Goal: Information Seeking & Learning: Find specific page/section

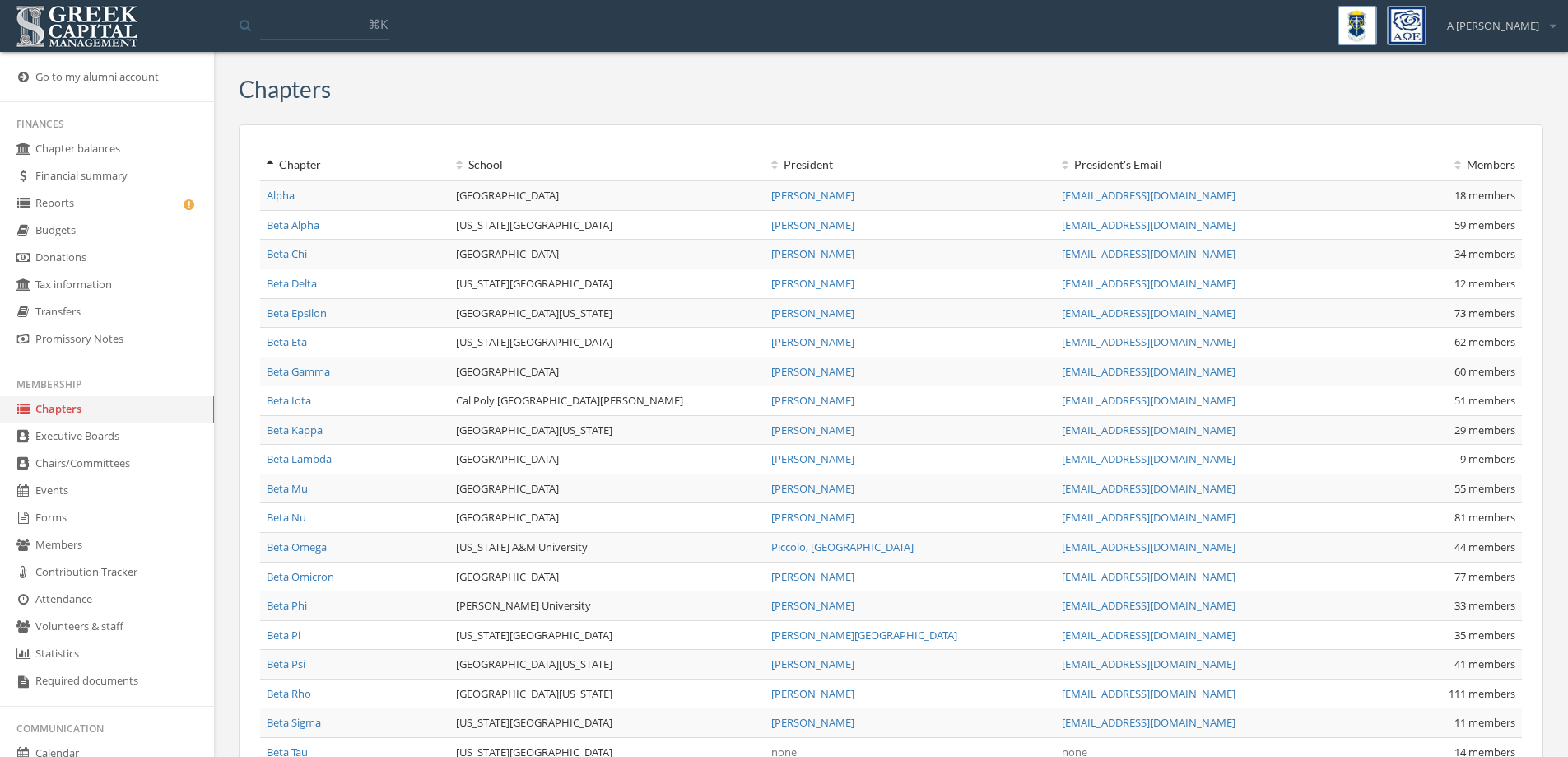
click at [76, 544] on link "Members" at bounding box center [107, 546] width 214 height 27
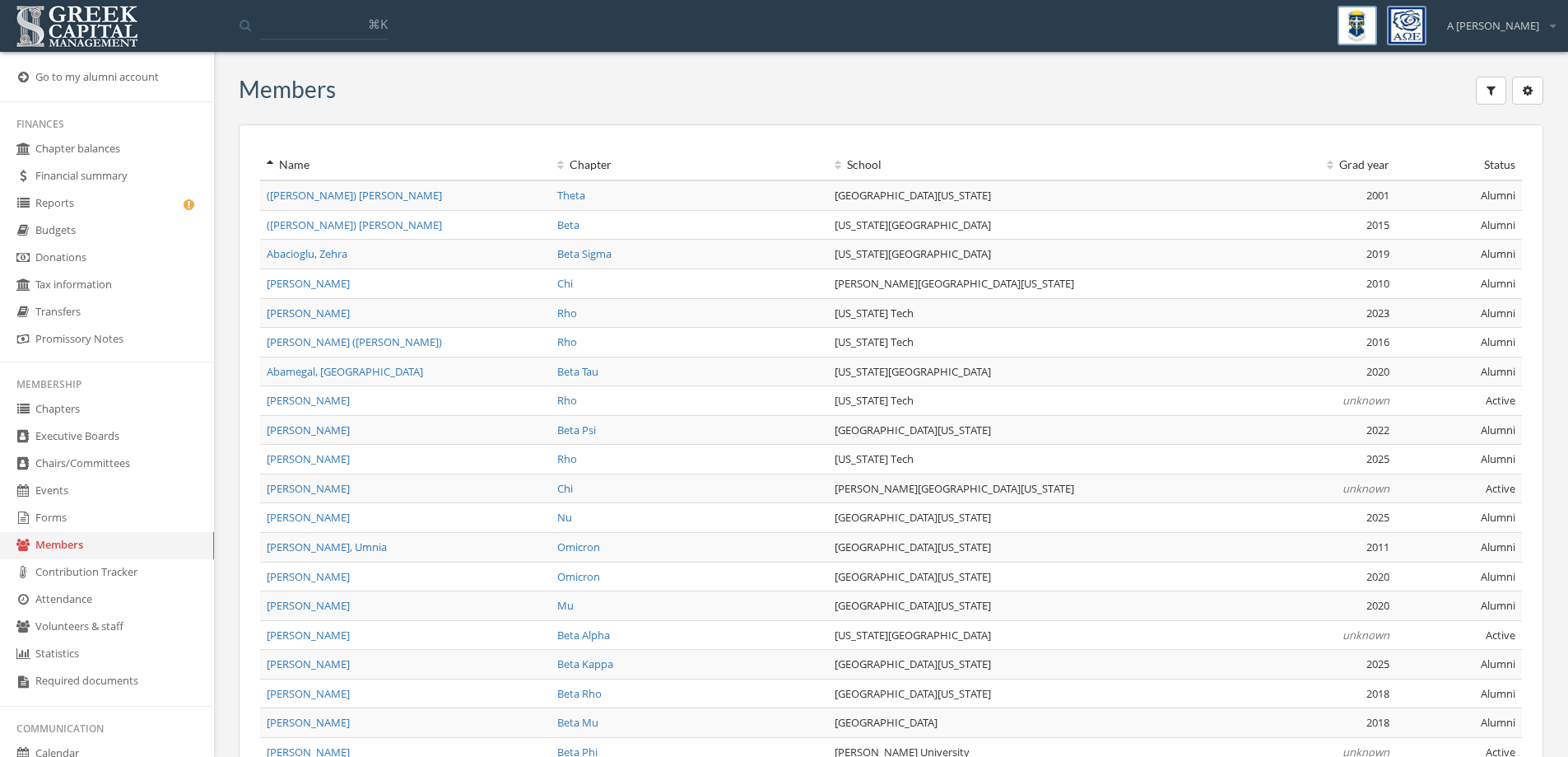
click at [1492, 85] on icon "button" at bounding box center [1491, 91] width 9 height 12
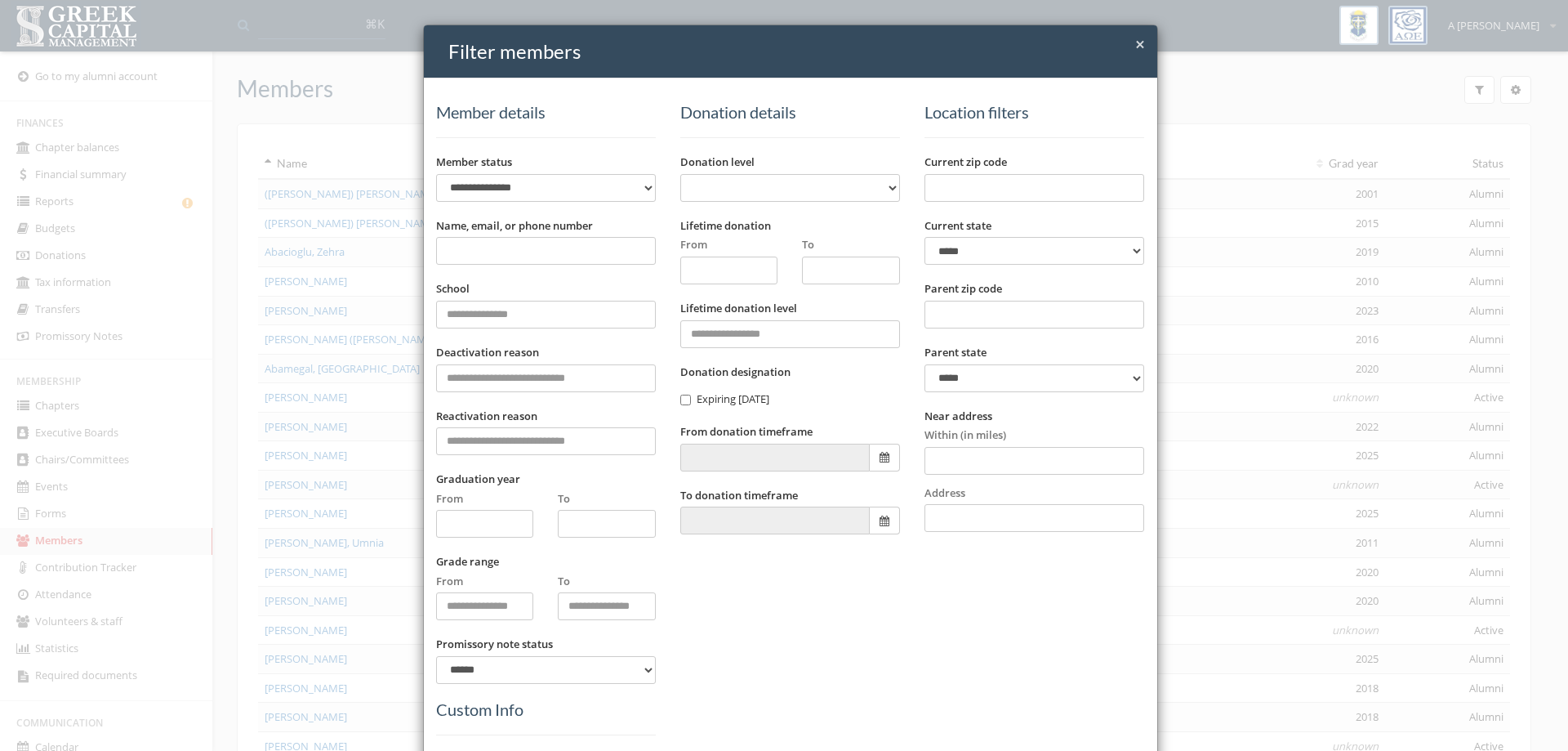
drag, startPoint x: 540, startPoint y: 248, endPoint x: 590, endPoint y: 253, distance: 50.2
click at [538, 252] on input "Name, email, or phone number" at bounding box center [546, 250] width 220 height 28
type input "******"
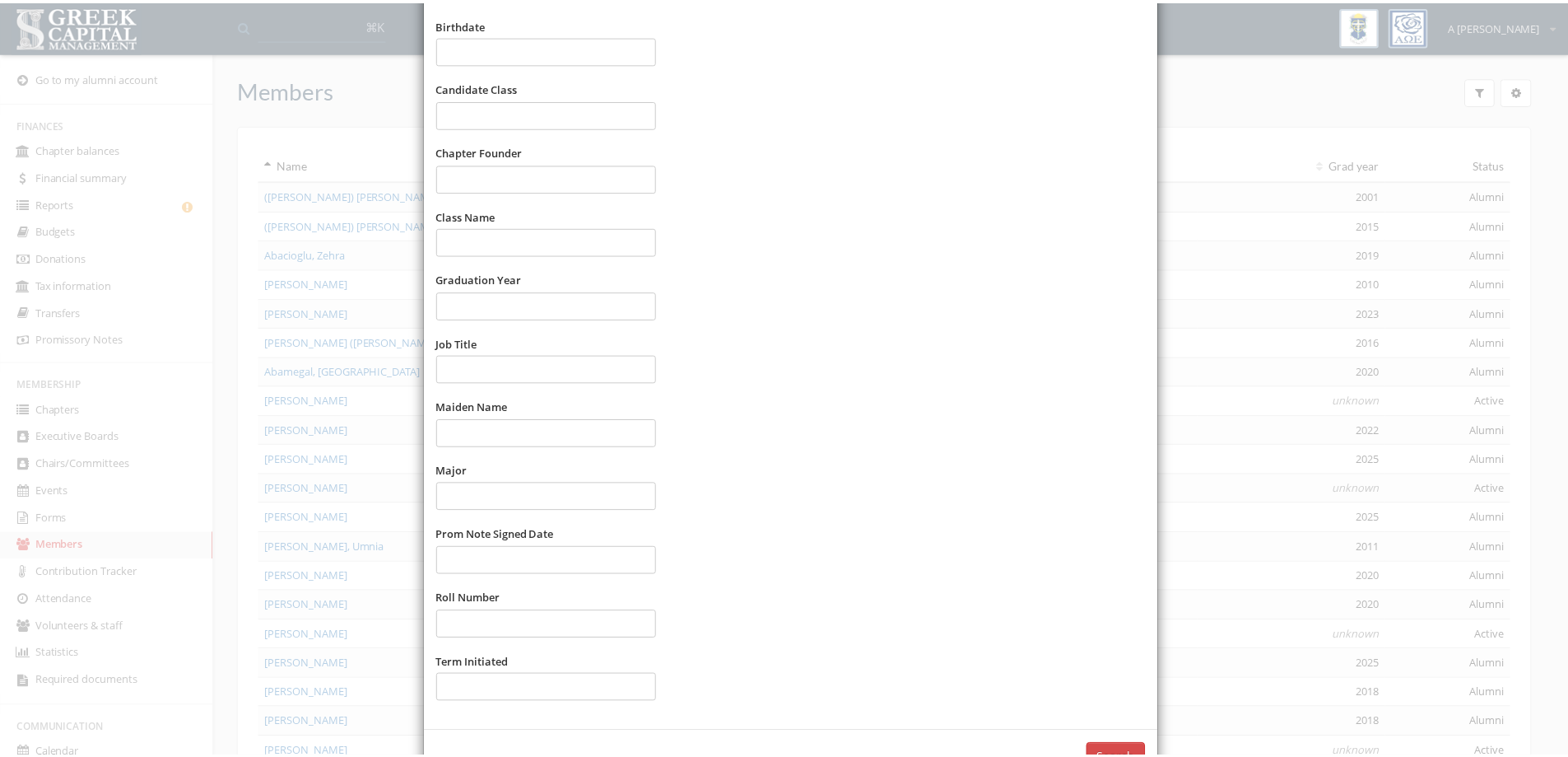
scroll to position [794, 0]
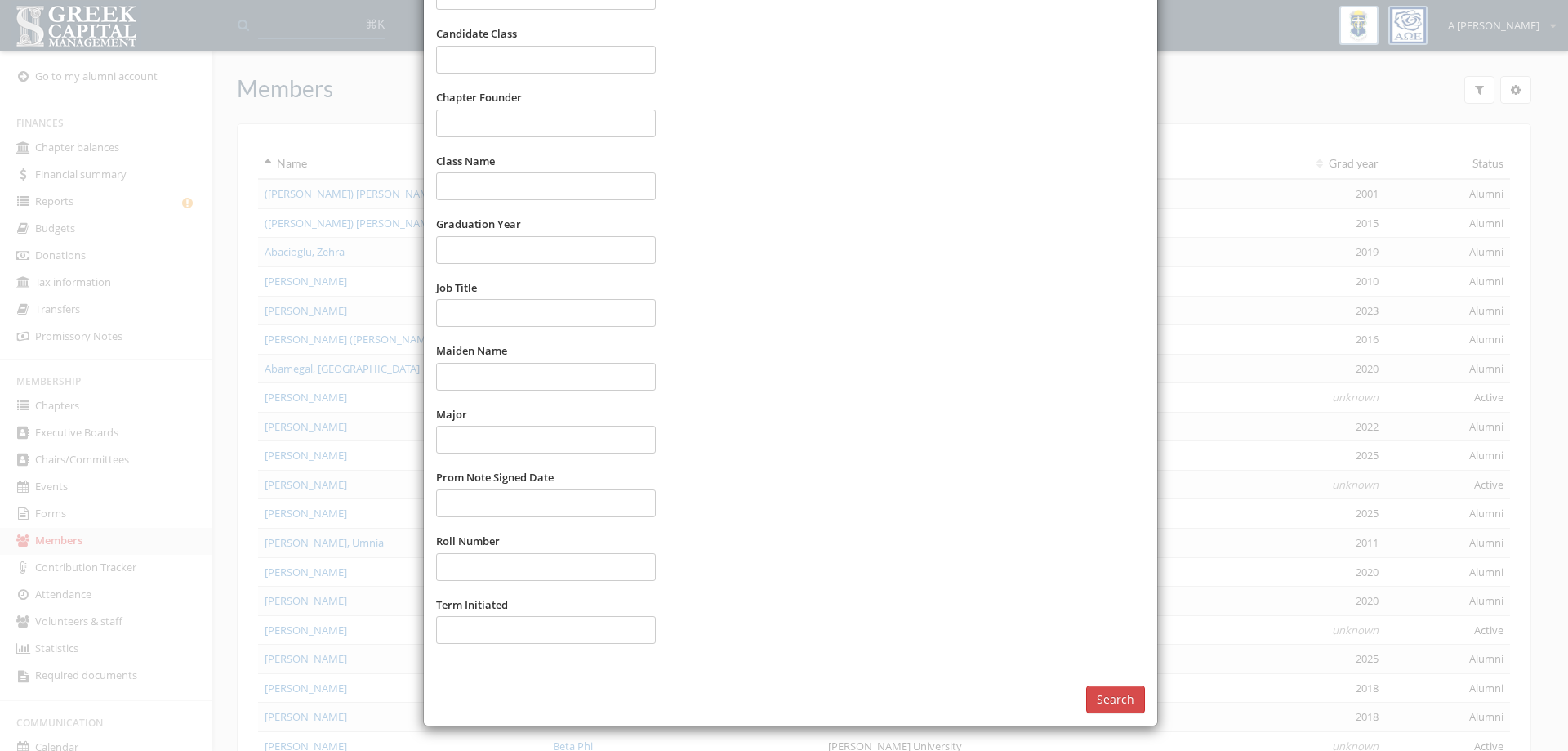
click at [1117, 696] on button "Search" at bounding box center [1116, 699] width 59 height 28
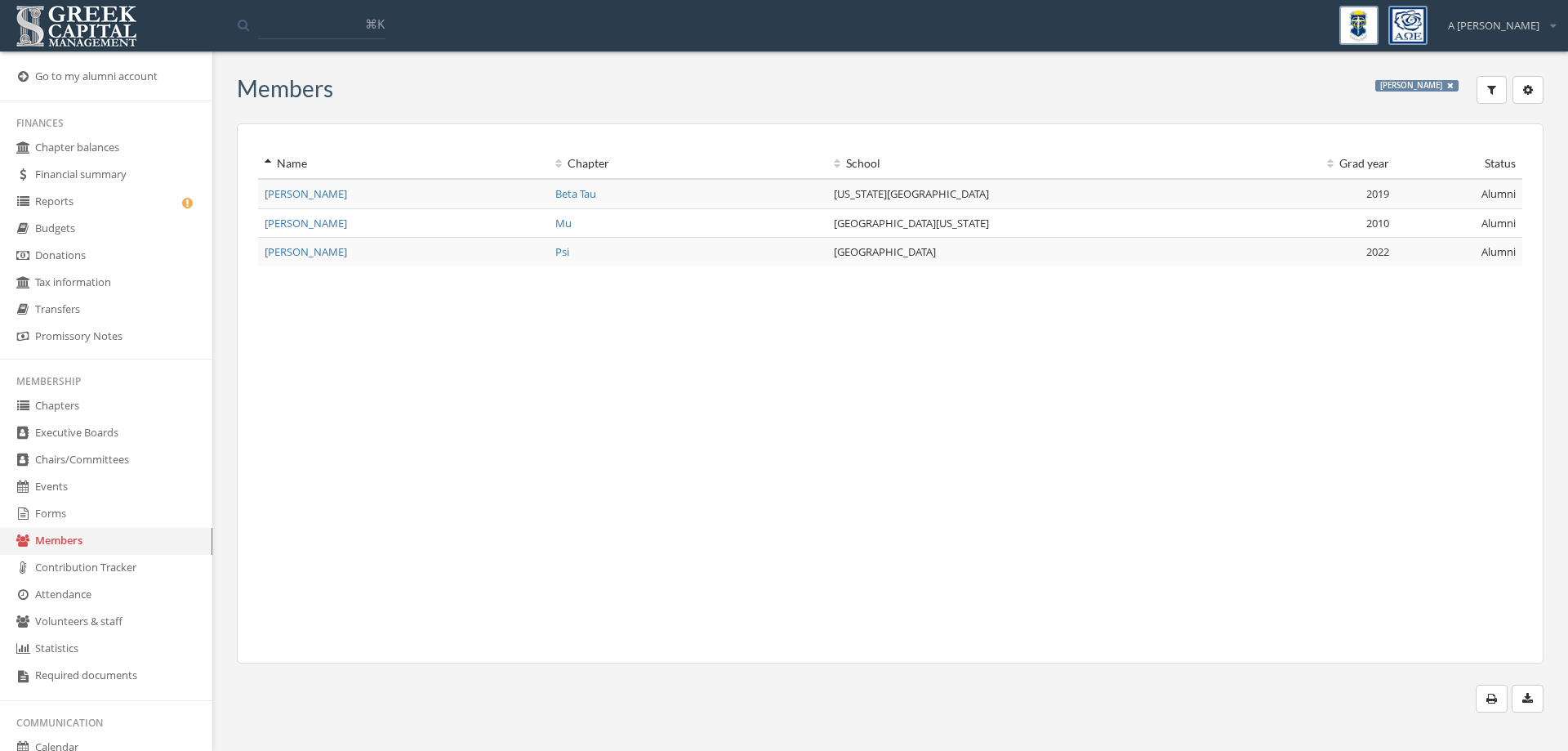
click at [279, 226] on span "[PERSON_NAME]" at bounding box center [305, 223] width 82 height 15
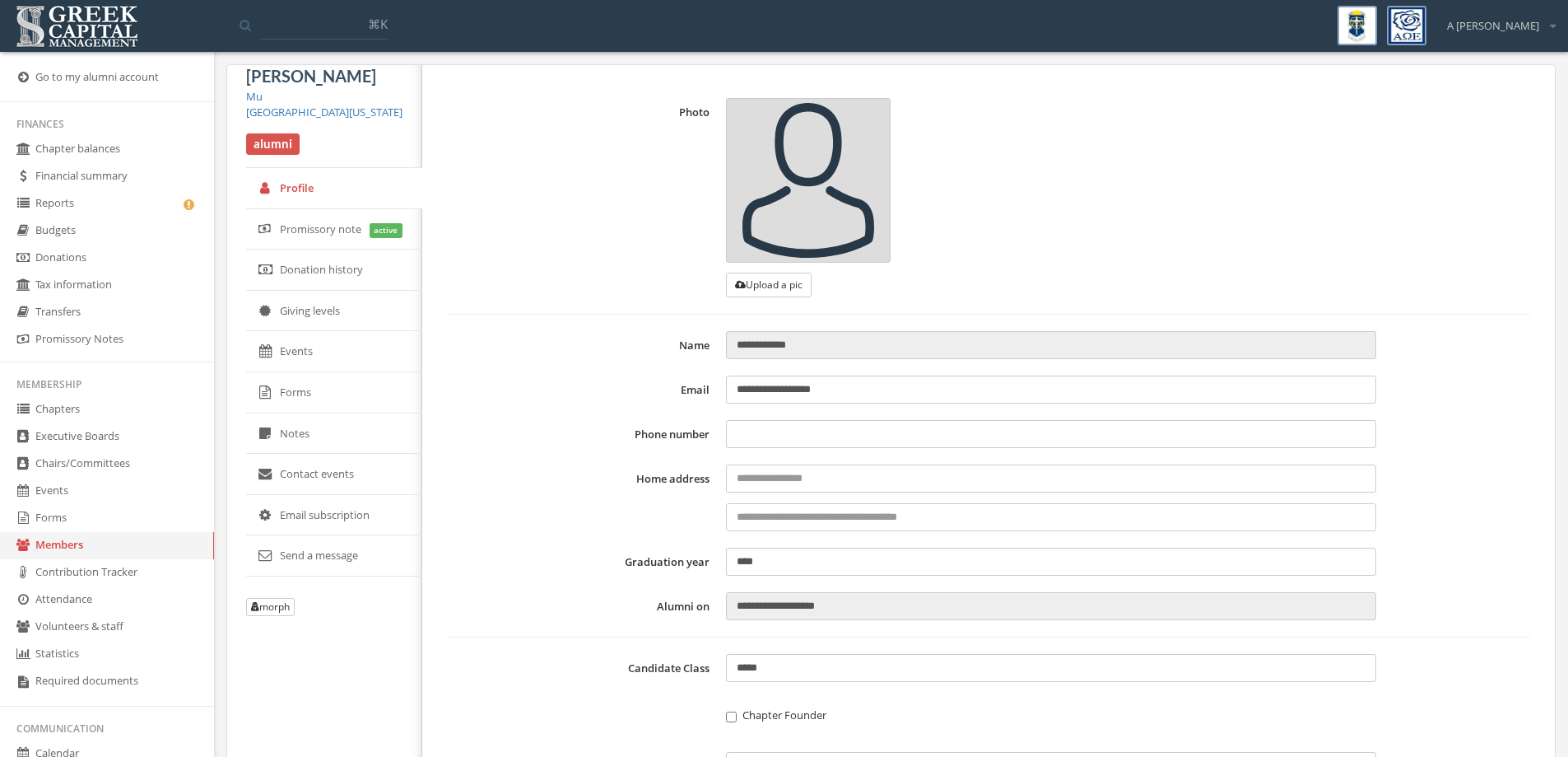
click at [315, 261] on link "Donation history" at bounding box center [334, 270] width 176 height 41
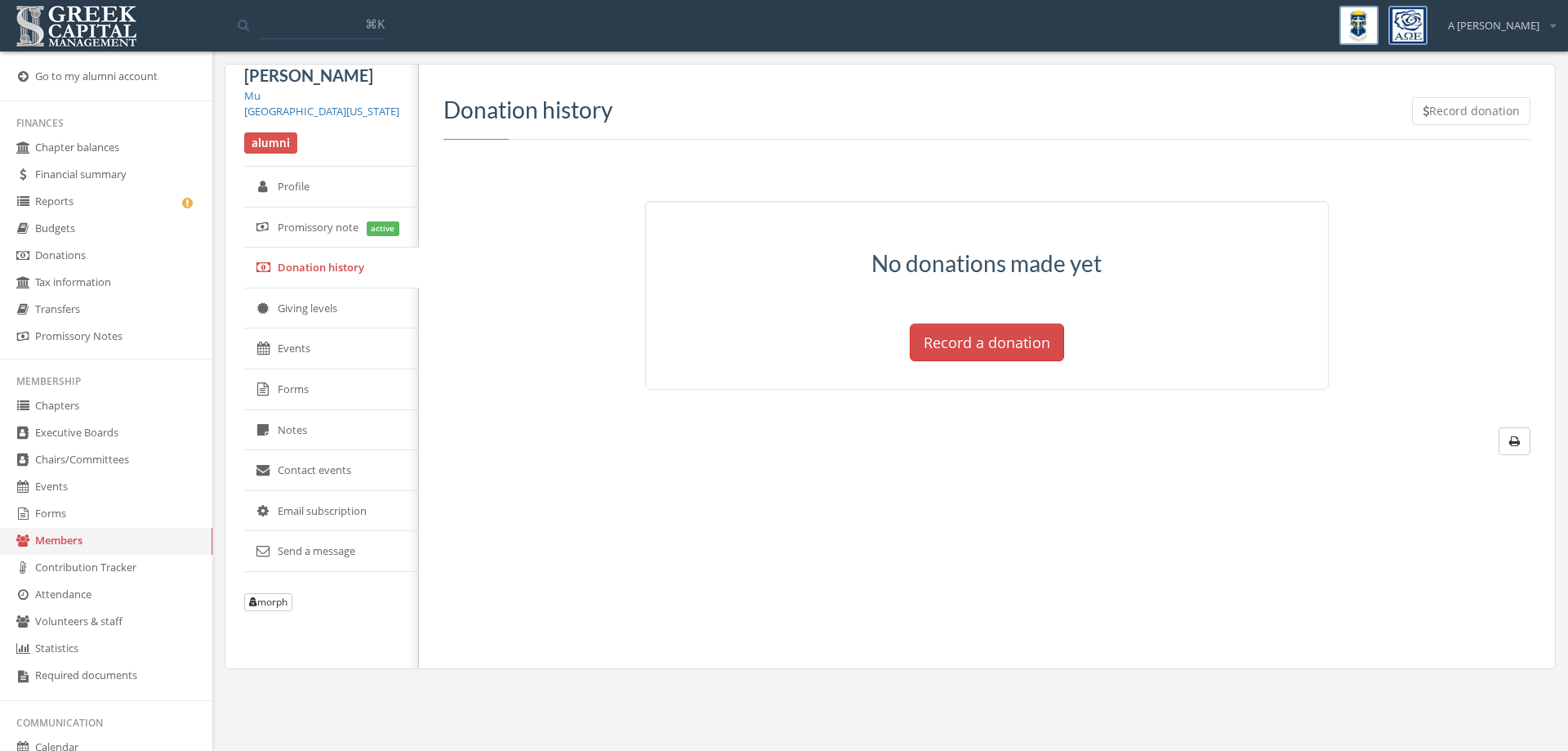
click at [303, 524] on link "Email subscription" at bounding box center [331, 511] width 175 height 41
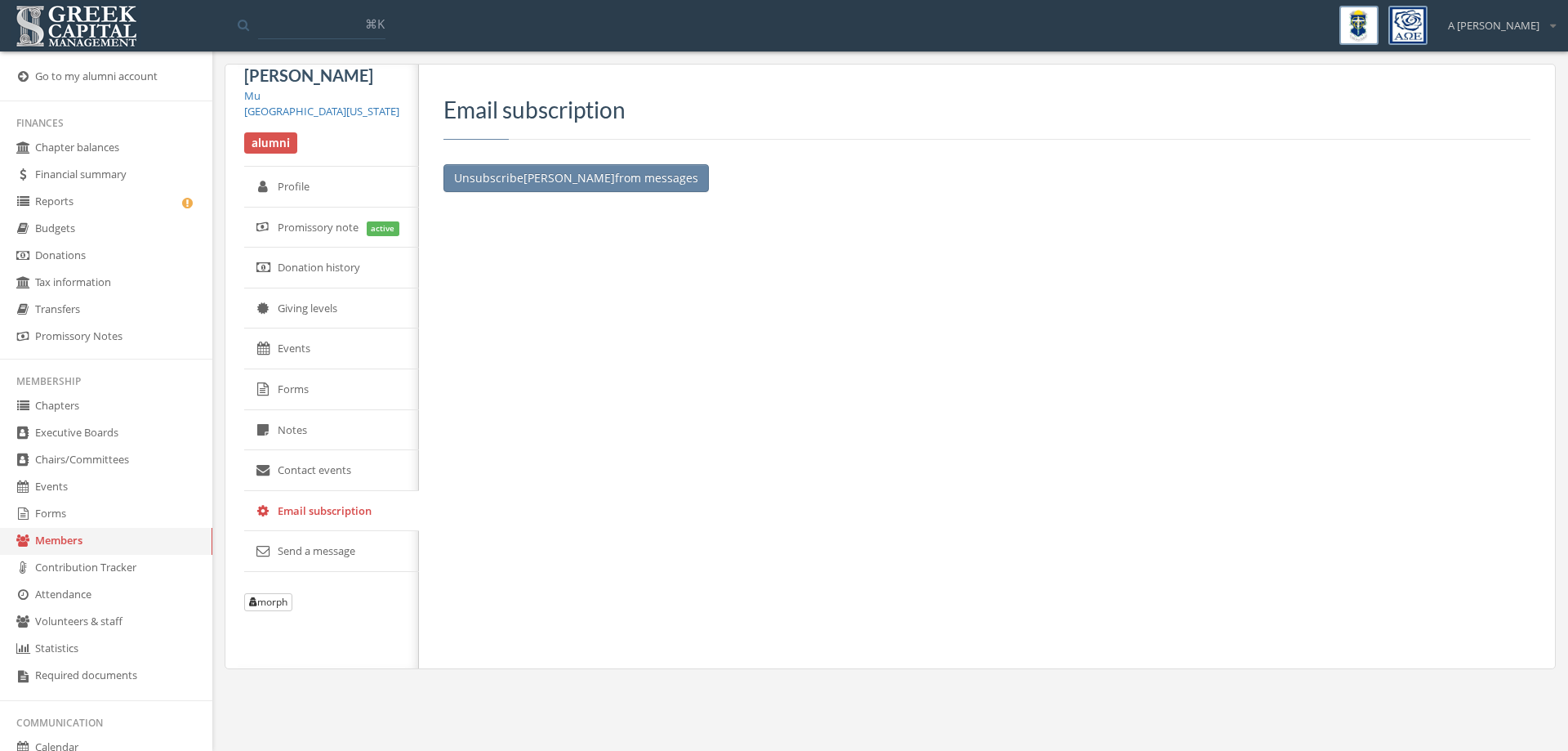
click at [326, 563] on link "Send a message" at bounding box center [331, 551] width 175 height 41
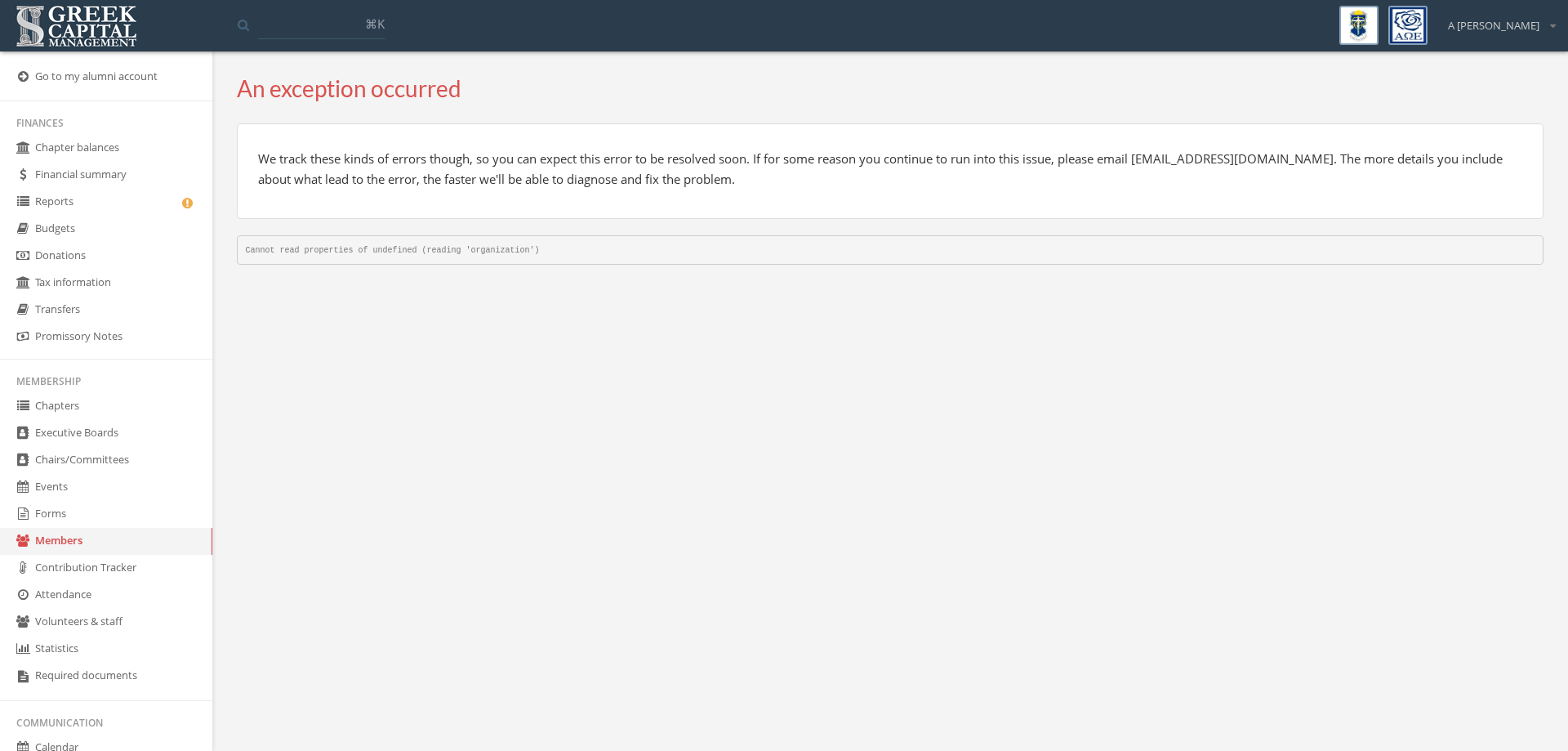
click at [70, 535] on link "Members" at bounding box center [106, 541] width 212 height 27
click at [78, 550] on link "Members" at bounding box center [106, 541] width 212 height 27
click at [109, 507] on link "Forms" at bounding box center [106, 514] width 212 height 27
click at [71, 536] on link "Members" at bounding box center [106, 541] width 212 height 27
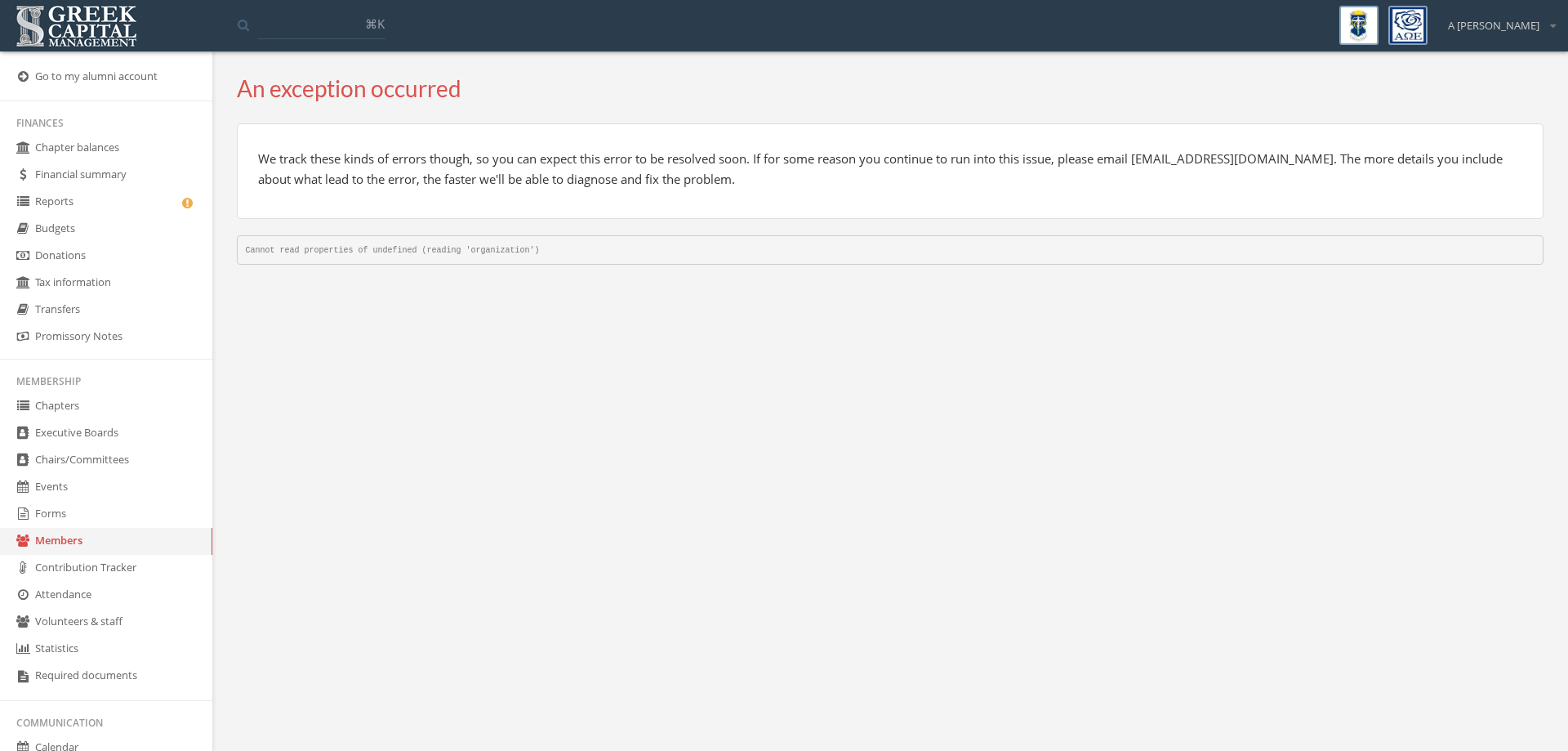
click at [72, 17] on img at bounding box center [76, 26] width 130 height 50
